Goal: Task Accomplishment & Management: Manage account settings

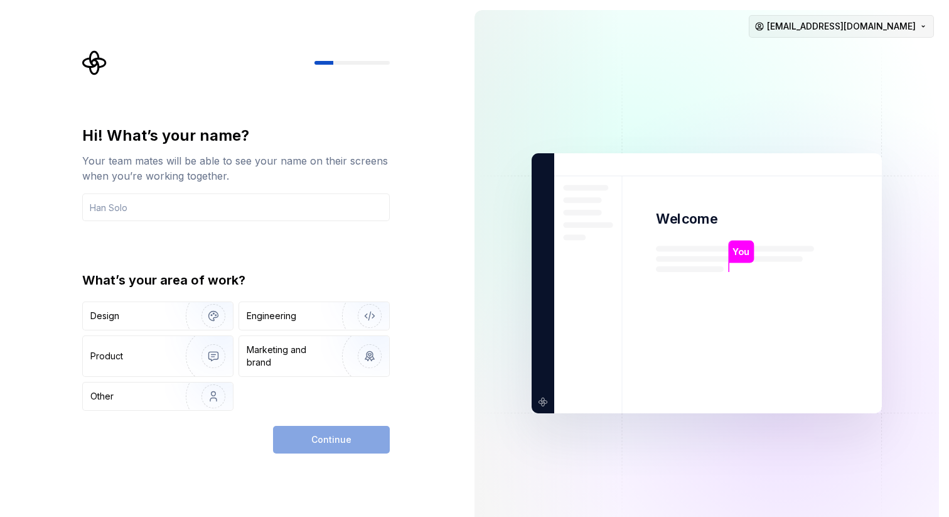
click at [907, 23] on html "Hi! What’s your name? Your team mates will be able to see your name on their sc…" at bounding box center [474, 258] width 949 height 517
click at [842, 84] on div "Delete account" at bounding box center [863, 79] width 119 height 13
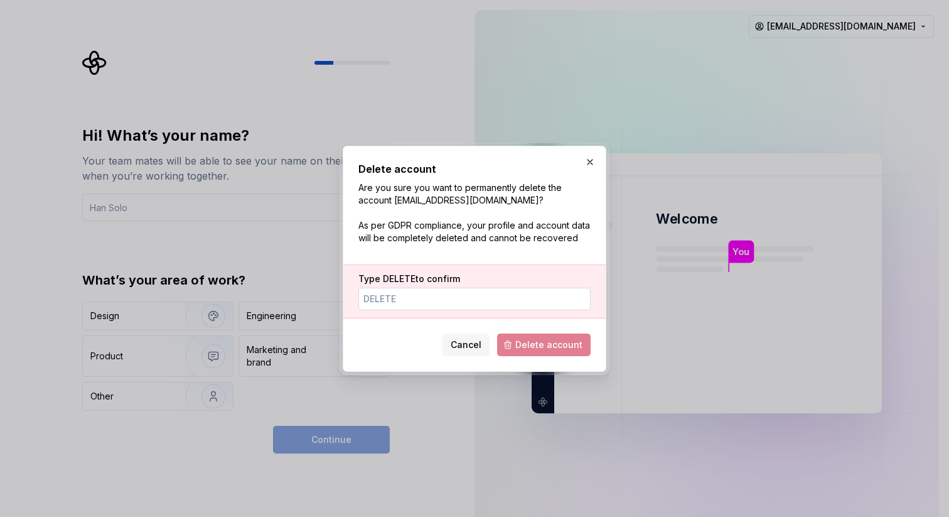
click at [380, 301] on input "Type DELETE to confirm" at bounding box center [474, 299] width 232 height 23
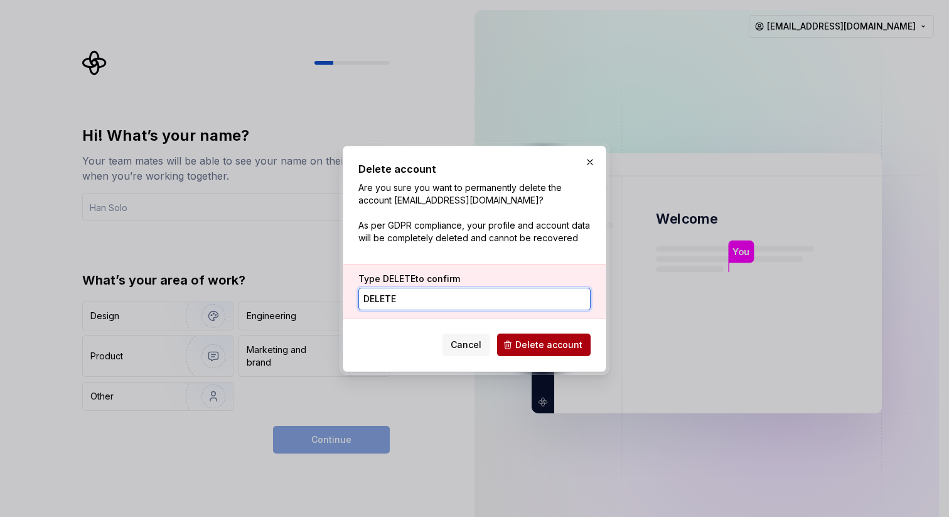
type input "DELETE"
click at [559, 342] on span "Delete account" at bounding box center [548, 344] width 67 height 13
